Goal: Task Accomplishment & Management: Use online tool/utility

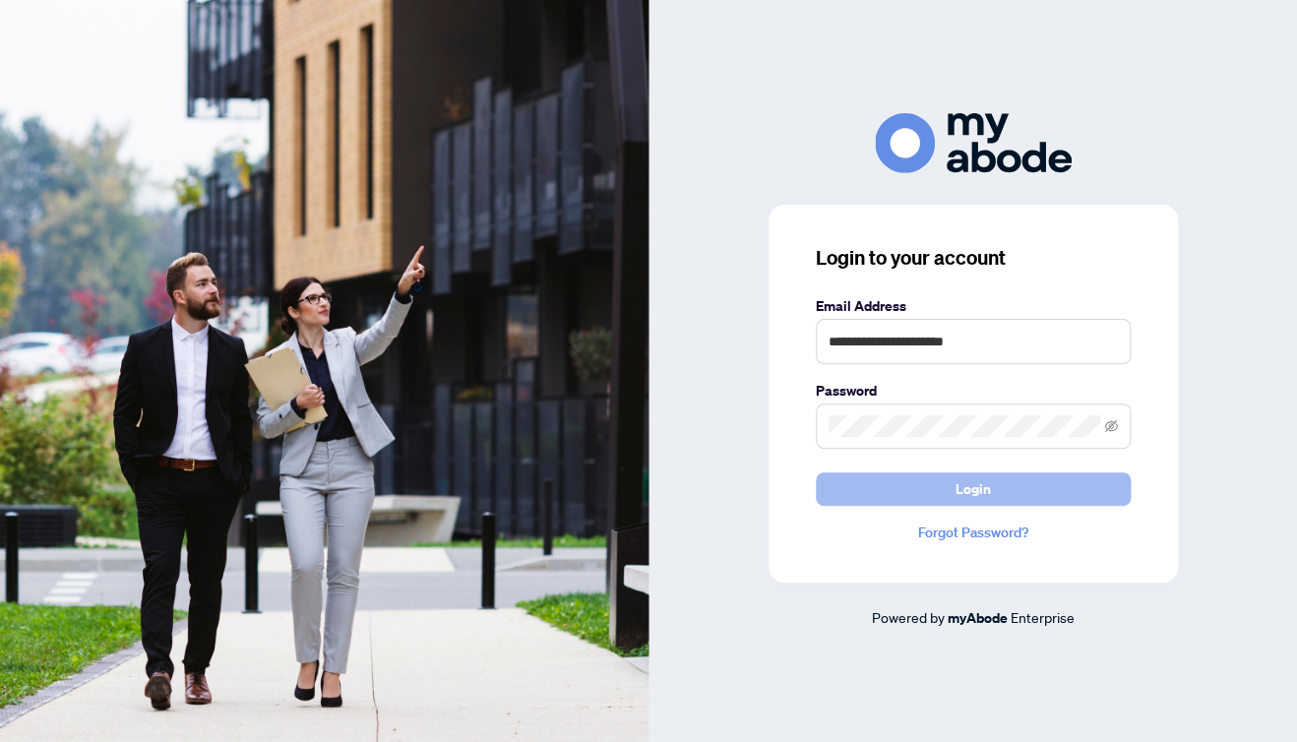
click at [958, 504] on span "Login" at bounding box center [973, 488] width 35 height 31
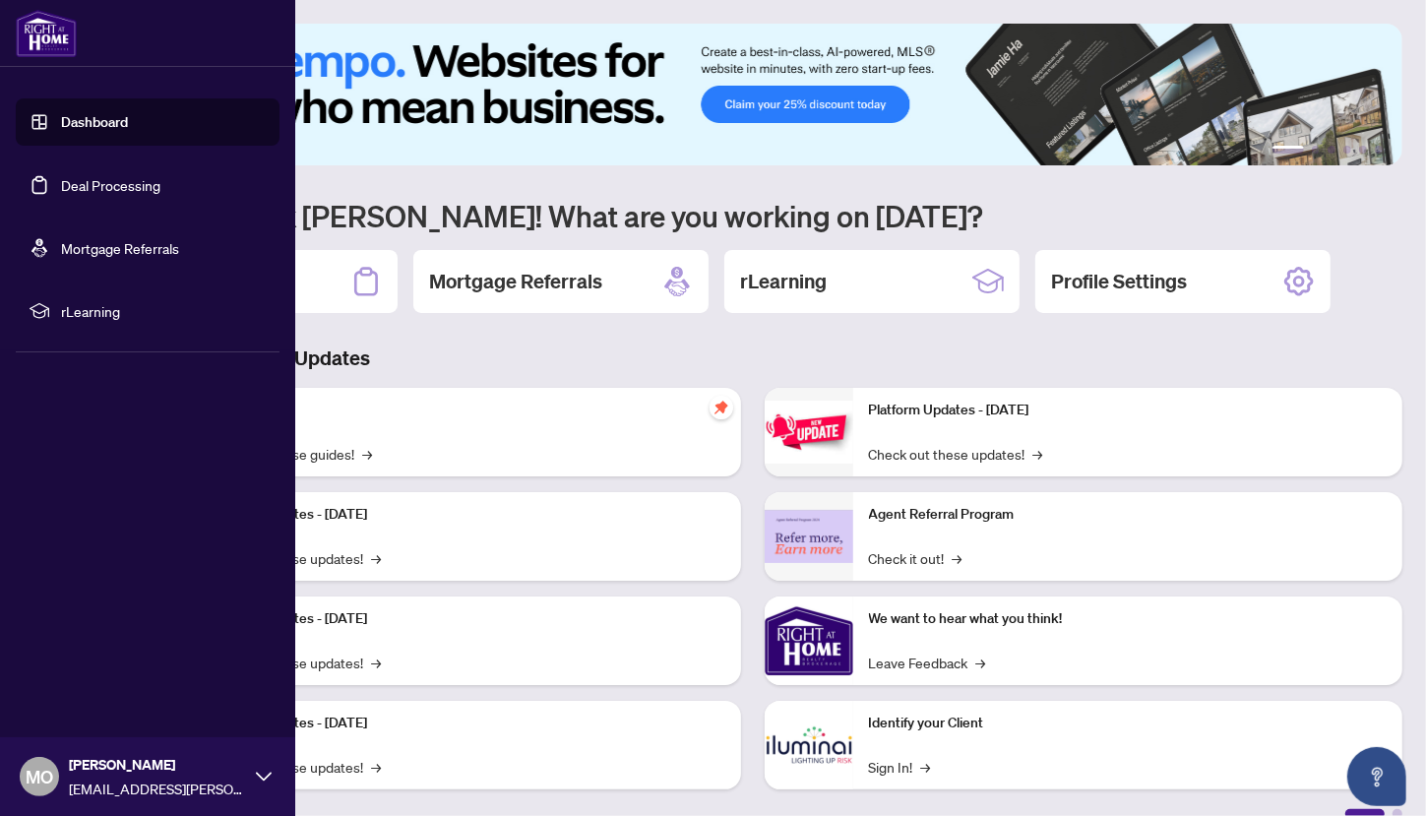
click at [61, 185] on link "Deal Processing" at bounding box center [110, 185] width 99 height 18
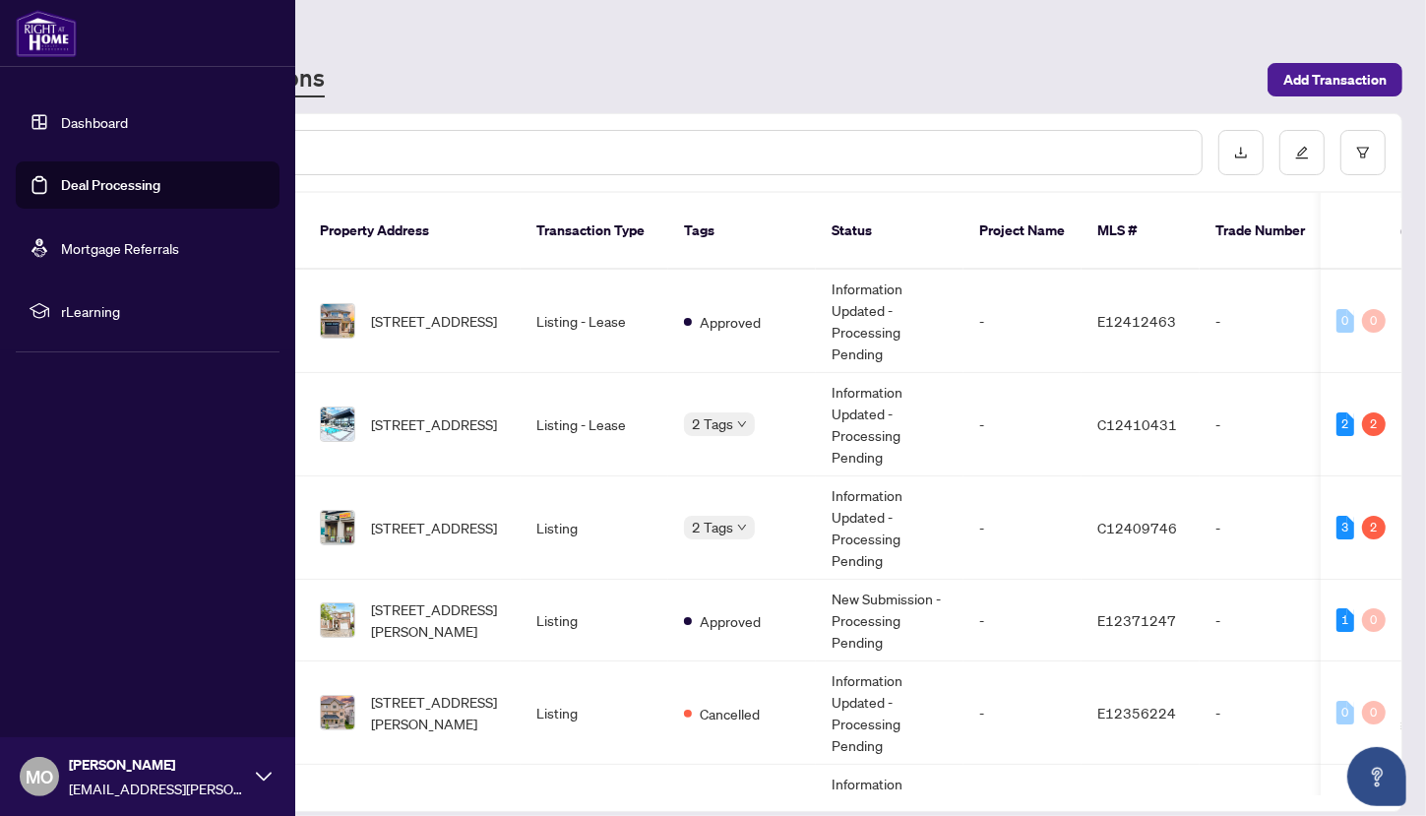
click at [129, 178] on link "Deal Processing" at bounding box center [110, 185] width 99 height 18
